Goal: Information Seeking & Learning: Learn about a topic

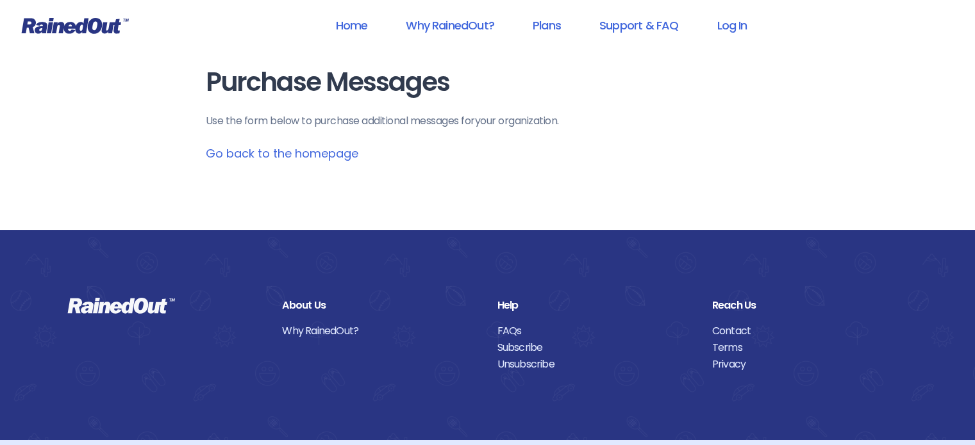
click at [733, 42] on header "Home Why RainedOut? Plans Support & FAQ Log In" at bounding box center [487, 25] width 975 height 51
click at [733, 29] on link "Log In" at bounding box center [731, 25] width 63 height 29
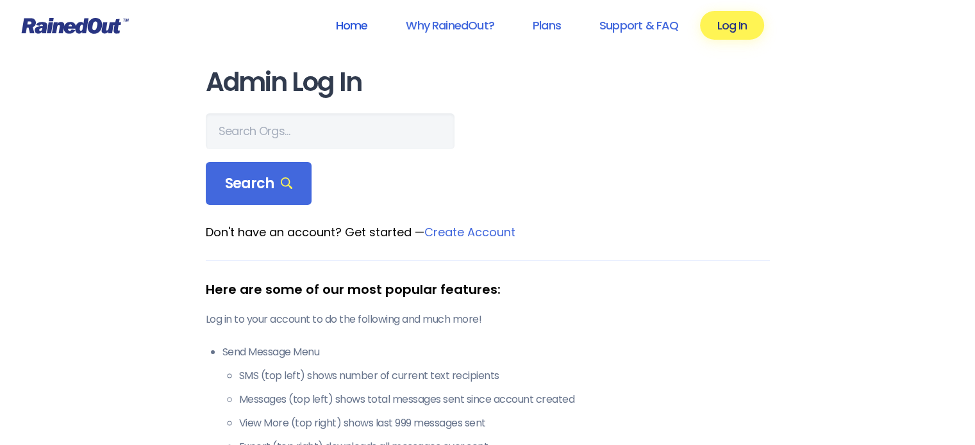
click at [358, 27] on link "Home" at bounding box center [350, 25] width 65 height 29
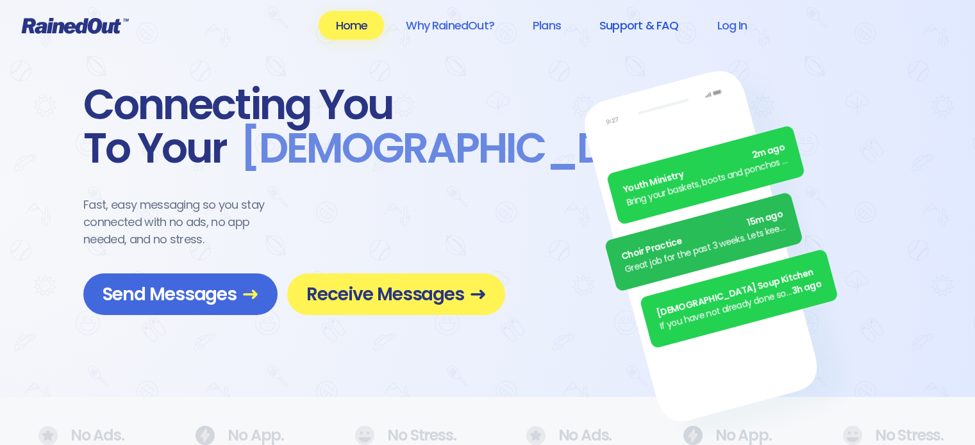
click at [637, 28] on link "Support & FAQ" at bounding box center [638, 25] width 112 height 29
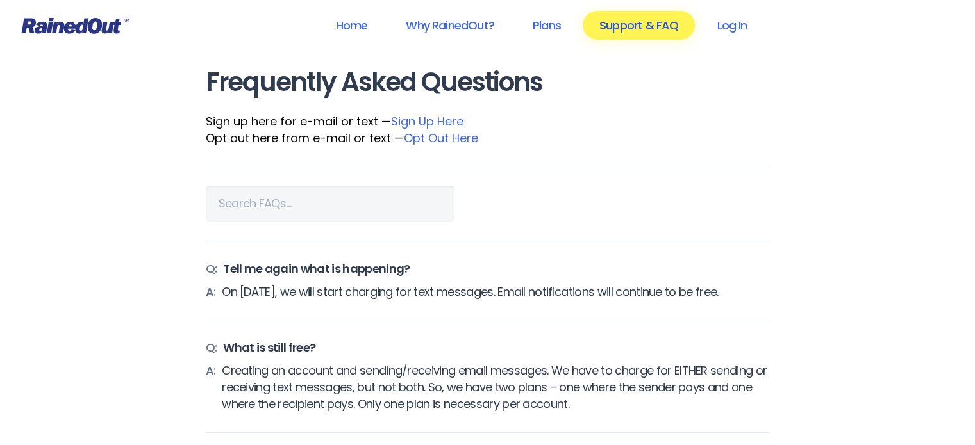
click at [637, 28] on link "Support & FAQ" at bounding box center [638, 25] width 112 height 29
